Goal: Find specific page/section: Find specific page/section

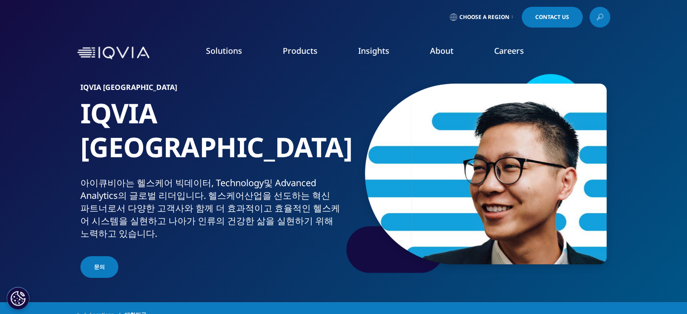
click at [496, 14] on span "Choose a Region" at bounding box center [484, 17] width 50 height 7
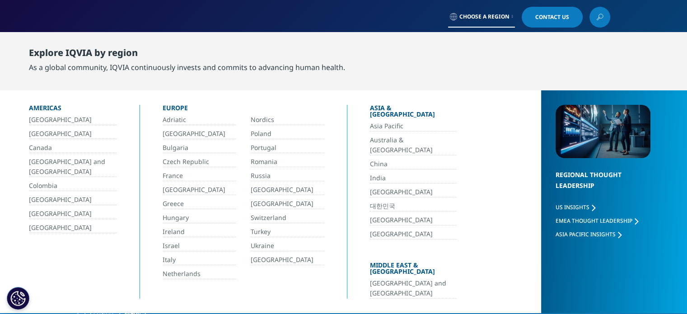
click at [385, 201] on link "대한민국" at bounding box center [413, 206] width 87 height 10
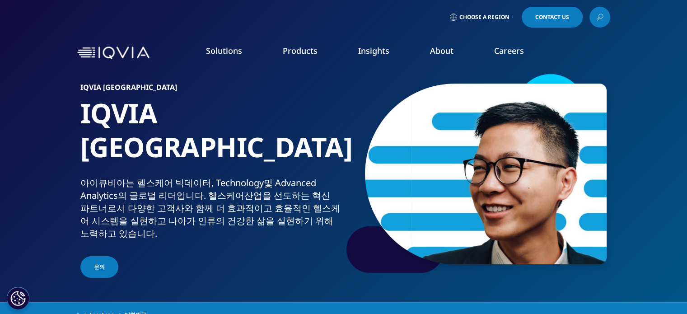
click at [489, 16] on span "Choose a Region" at bounding box center [484, 17] width 50 height 7
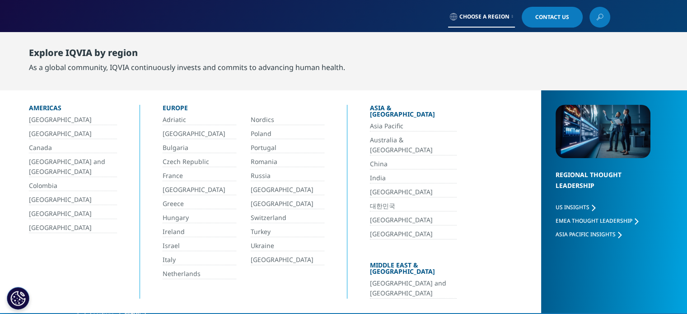
click at [386, 201] on link "대한민국" at bounding box center [413, 206] width 87 height 10
